Goal: Task Accomplishment & Management: Manage account settings

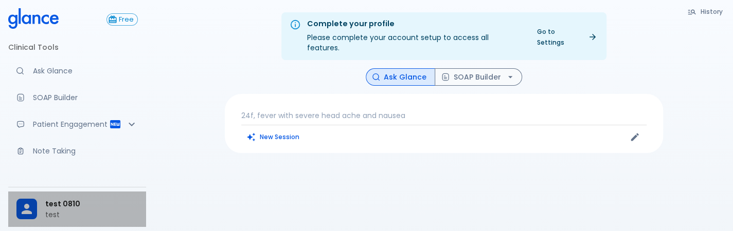
click at [65, 207] on span "test 0810" at bounding box center [91, 204] width 93 height 11
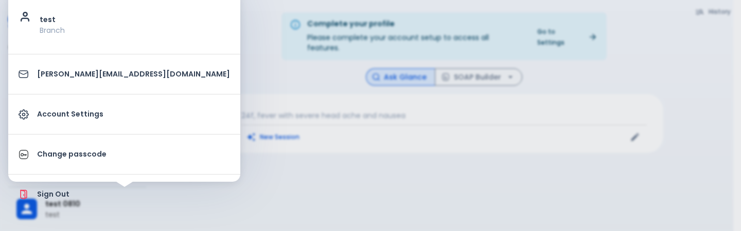
click at [291, 187] on div at bounding box center [370, 115] width 741 height 231
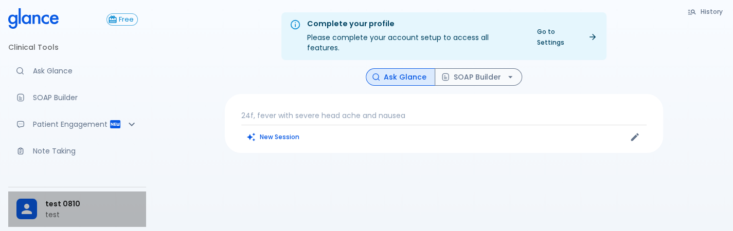
click at [81, 204] on span "test 0810" at bounding box center [91, 204] width 93 height 11
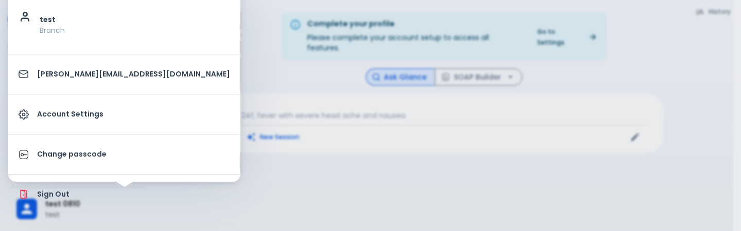
click at [229, 181] on div at bounding box center [370, 115] width 741 height 231
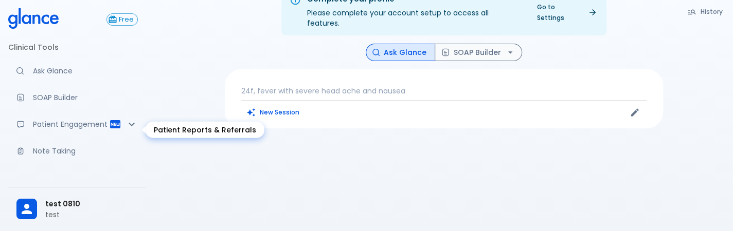
scroll to position [184, 0]
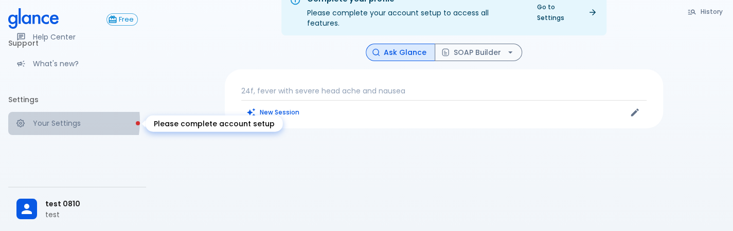
click at [51, 121] on p "Your Settings" at bounding box center [85, 123] width 105 height 10
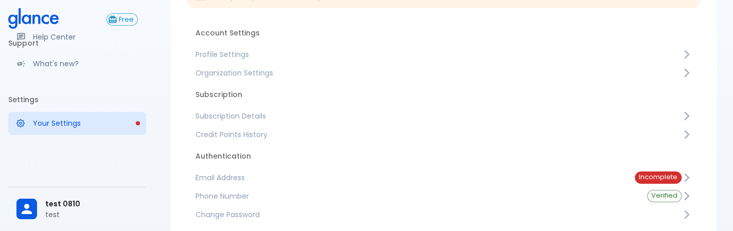
scroll to position [109, 0]
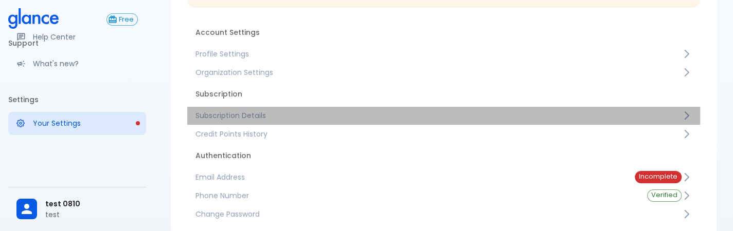
click at [354, 114] on span "Subscription Details" at bounding box center [438, 116] width 486 height 10
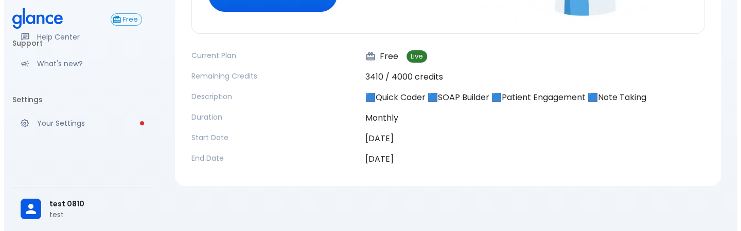
scroll to position [281, 0]
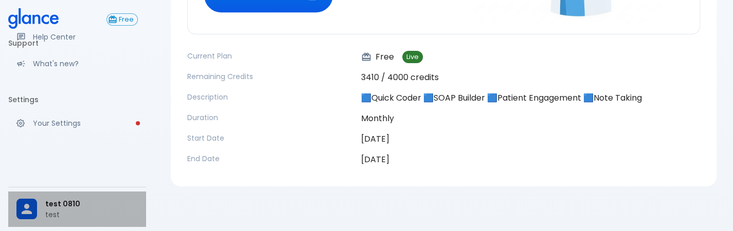
click at [56, 192] on div "test 0810 test" at bounding box center [77, 209] width 138 height 35
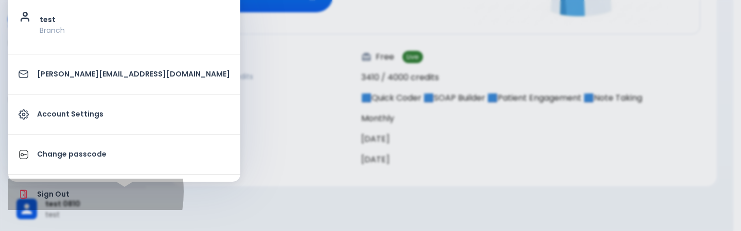
click at [59, 191] on p "Sign Out" at bounding box center [133, 194] width 193 height 11
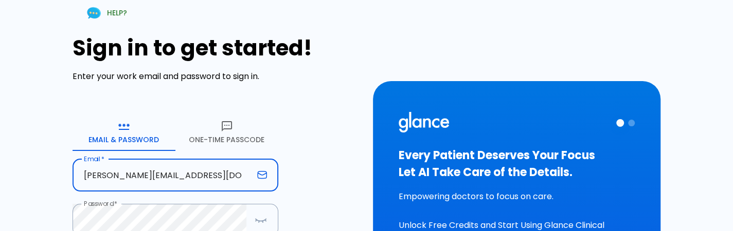
click at [179, 163] on input "[PERSON_NAME][EMAIL_ADDRESS][DOMAIN_NAME]" at bounding box center [163, 175] width 181 height 32
click at [206, 171] on input "[PERSON_NAME][EMAIL_ADDRESS][DOMAIN_NAME]" at bounding box center [163, 175] width 181 height 32
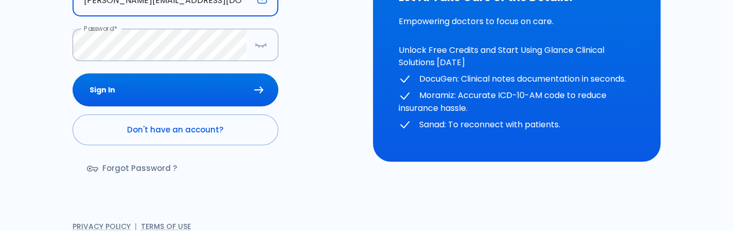
scroll to position [177, 0]
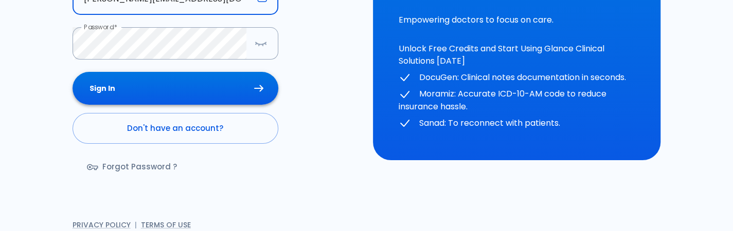
click at [196, 80] on button "Sign In" at bounding box center [176, 88] width 206 height 33
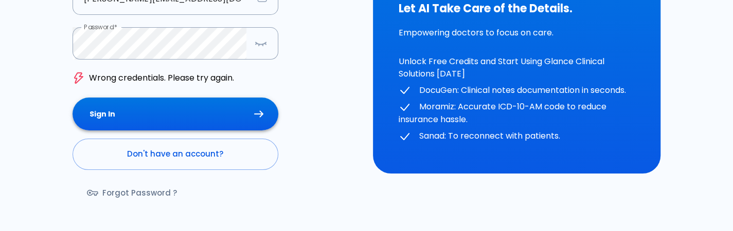
scroll to position [113, 0]
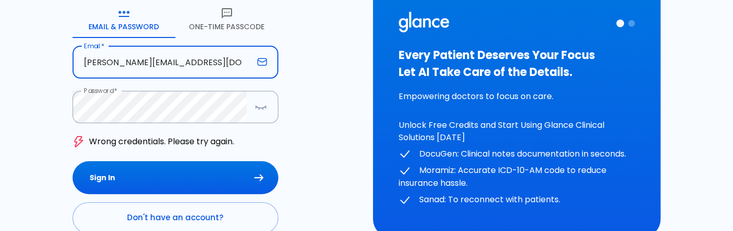
click at [251, 59] on input "[PERSON_NAME][EMAIL_ADDRESS][DOMAIN_NAME]" at bounding box center [163, 62] width 181 height 32
click at [204, 61] on input "[PERSON_NAME][EMAIL_ADDRESS][DOMAIN_NAME]" at bounding box center [163, 62] width 181 height 32
type input "[PERSON_NAME][EMAIL_ADDRESS][DOMAIN_NAME]"
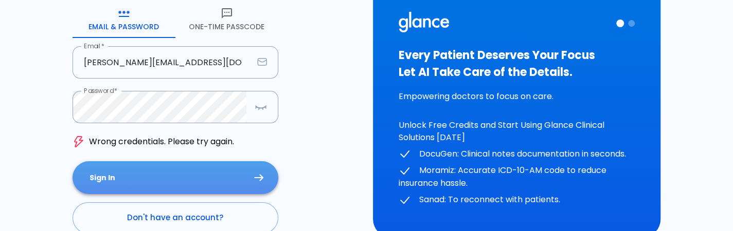
click at [204, 184] on button "Sign In" at bounding box center [176, 177] width 206 height 33
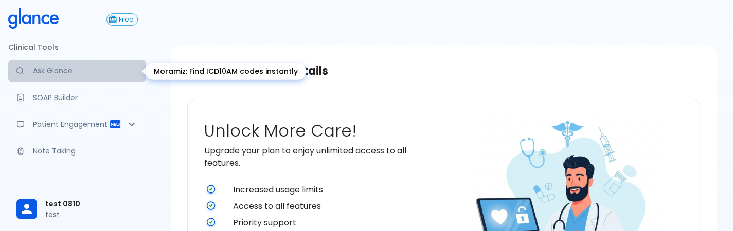
click at [95, 80] on link "Ask Glance" at bounding box center [77, 71] width 138 height 23
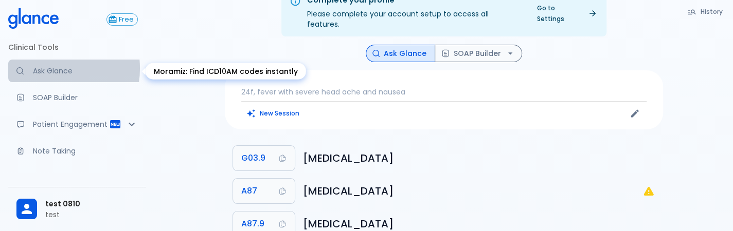
click at [43, 68] on p "Ask Glance" at bounding box center [85, 71] width 105 height 10
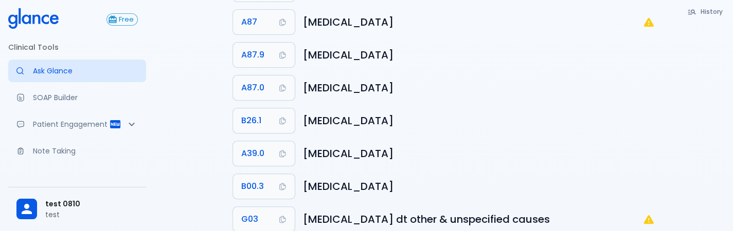
scroll to position [161, 0]
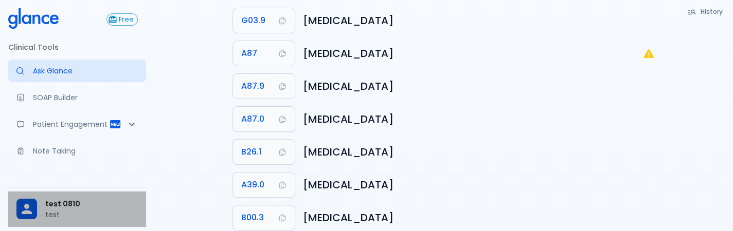
click at [35, 215] on div at bounding box center [26, 209] width 21 height 21
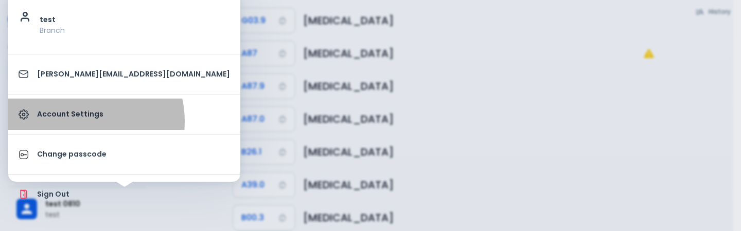
click at [80, 121] on link "Account Settings" at bounding box center [124, 114] width 232 height 31
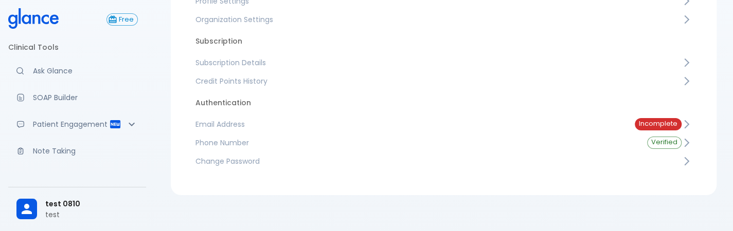
scroll to position [95, 0]
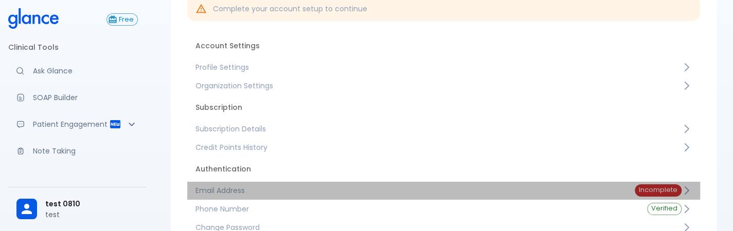
click at [281, 191] on span "Email Address" at bounding box center [406, 191] width 423 height 10
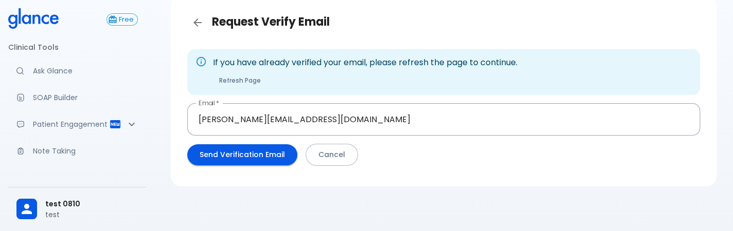
scroll to position [95, 0]
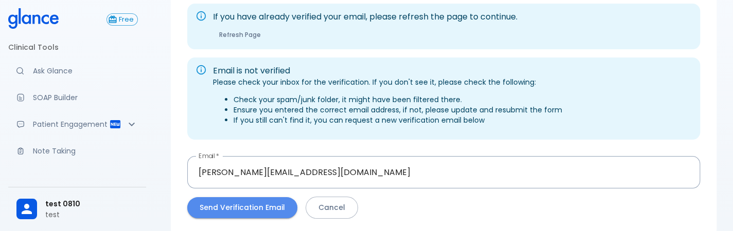
click at [249, 210] on button "Send Verification Email" at bounding box center [242, 207] width 110 height 21
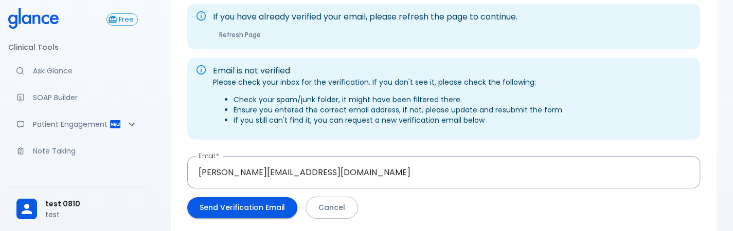
scroll to position [143, 0]
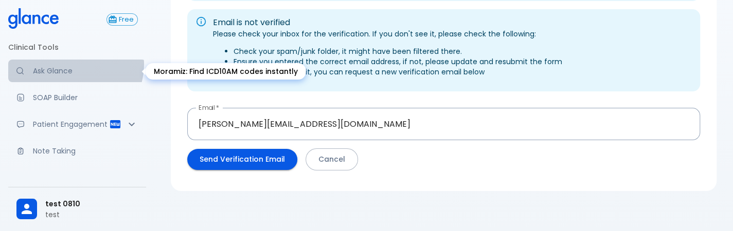
click at [75, 64] on link "Ask Glance" at bounding box center [77, 71] width 138 height 23
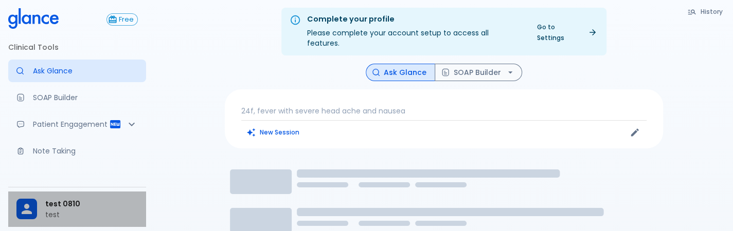
click at [43, 200] on div at bounding box center [30, 209] width 29 height 21
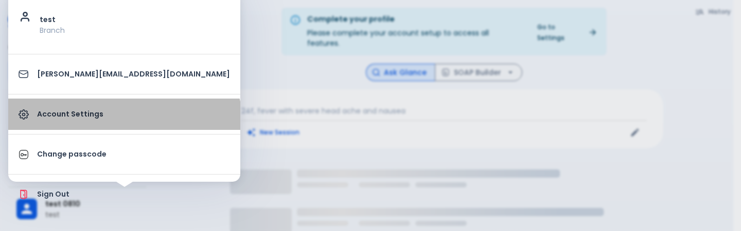
click at [123, 126] on link "Account Settings" at bounding box center [124, 114] width 232 height 31
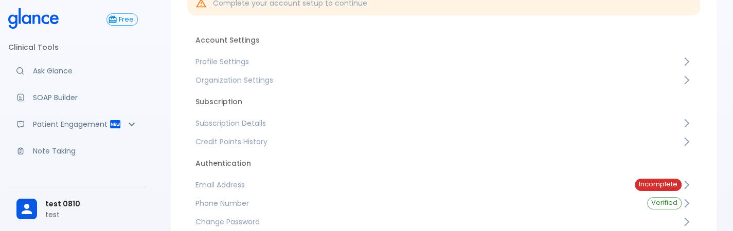
scroll to position [102, 0]
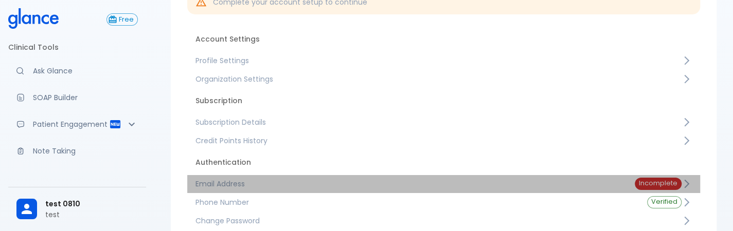
click at [350, 182] on span "Email Address" at bounding box center [406, 184] width 423 height 10
